Goal: Task Accomplishment & Management: Use online tool/utility

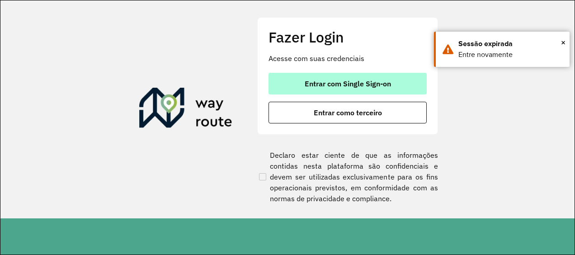
click at [370, 86] on font "Entrar com Single Sign-on" at bounding box center [348, 83] width 86 height 9
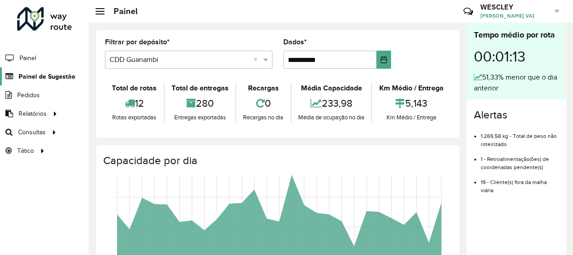
click at [60, 78] on span "Painel de Sugestão" at bounding box center [47, 77] width 57 height 10
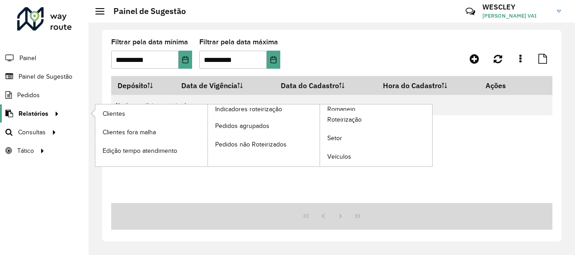
click at [43, 113] on span "Relatórios" at bounding box center [34, 114] width 30 height 10
click at [117, 114] on span "Clientes" at bounding box center [115, 114] width 24 height 10
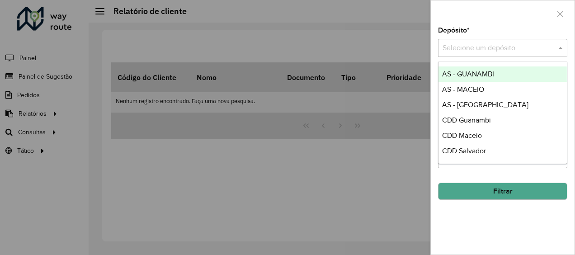
click at [503, 44] on input "text" at bounding box center [494, 48] width 102 height 11
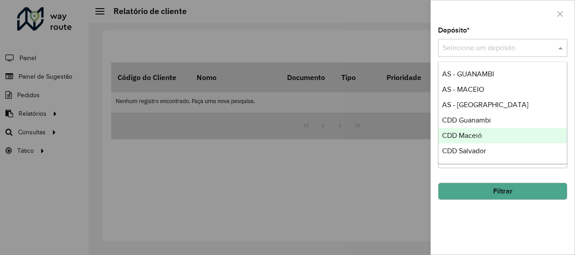
click at [494, 132] on div "CDD Maceió" at bounding box center [503, 135] width 129 height 15
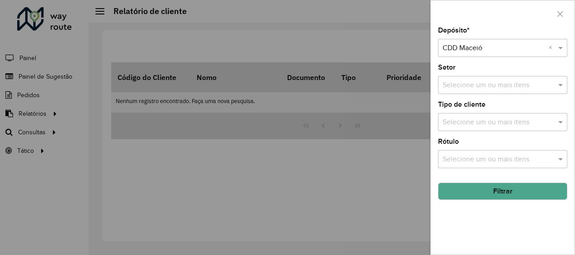
click at [480, 81] on input "text" at bounding box center [499, 85] width 116 height 11
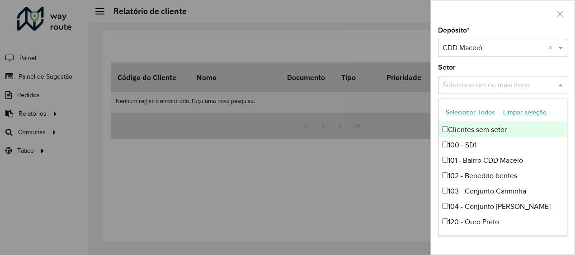
click at [480, 81] on input "text" at bounding box center [499, 85] width 116 height 11
click at [465, 110] on button "Selecionar Todos" at bounding box center [470, 112] width 57 height 14
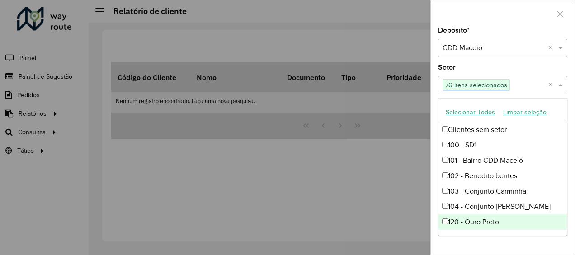
click at [504, 245] on div "Depósito * Selecione um depósito × CDD Maceió × Setor Selecione um ou mais iten…" at bounding box center [503, 141] width 144 height 228
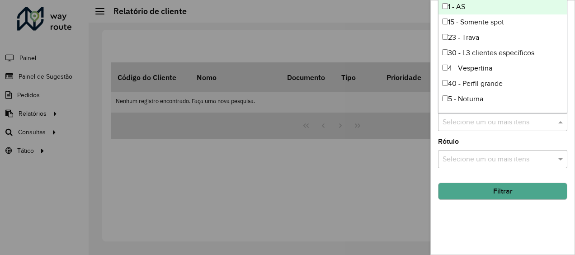
click at [491, 120] on input "text" at bounding box center [499, 122] width 116 height 11
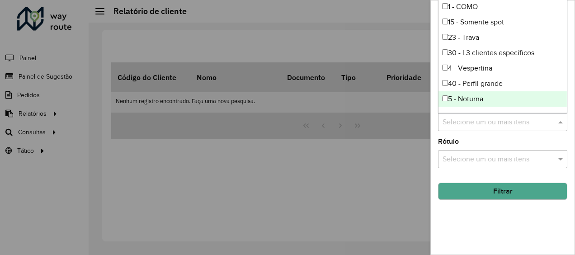
click at [509, 225] on div "Depósito * Selecione um depósito × CDD Maceió × Setor Selecione um ou mais iten…" at bounding box center [503, 141] width 144 height 228
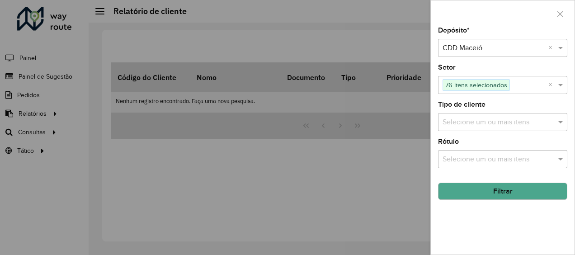
click at [499, 192] on button "Filtrar" at bounding box center [502, 191] width 129 height 17
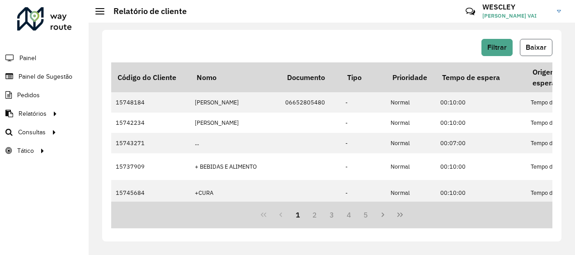
click at [541, 52] on button "Baixar" at bounding box center [536, 47] width 33 height 17
